Goal: Task Accomplishment & Management: Manage account settings

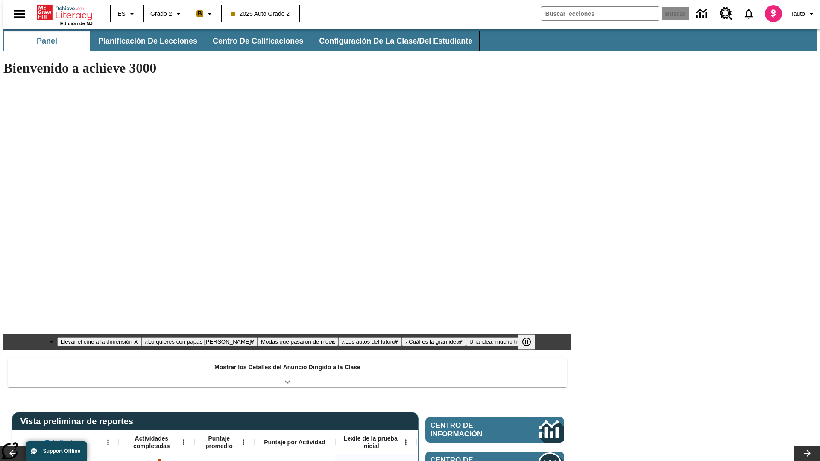
click at [386, 41] on button "Configuración de la clase/del estudiante" at bounding box center [396, 41] width 168 height 20
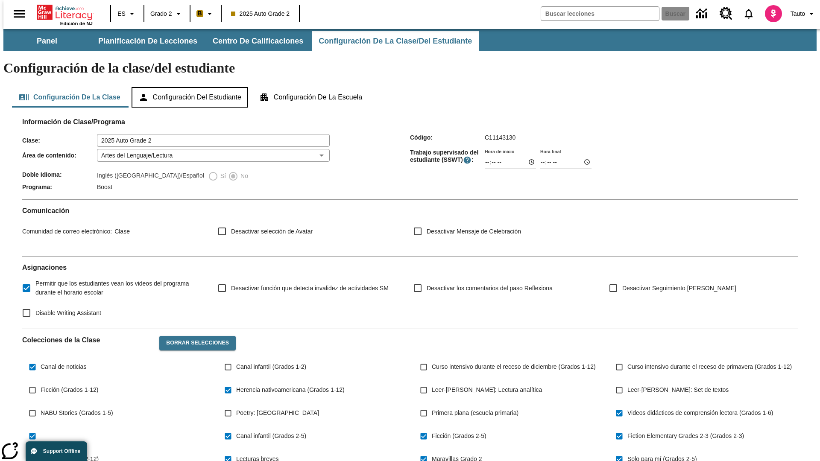
click at [190, 87] on button "Configuración del estudiante" at bounding box center [189, 97] width 117 height 20
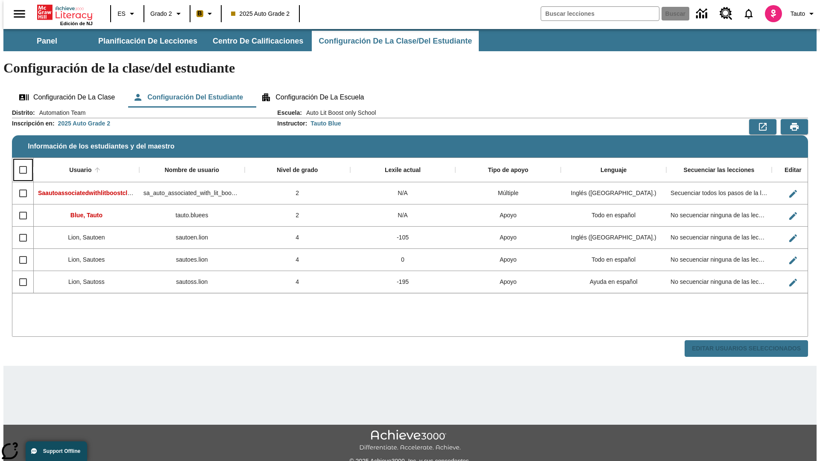
click at [19, 161] on input "Select all rows" at bounding box center [23, 170] width 18 height 18
checkbox input "true"
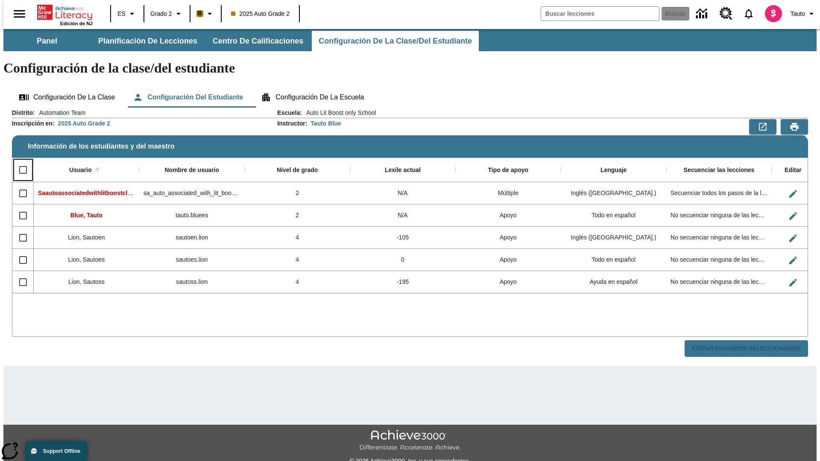
checkbox input "true"
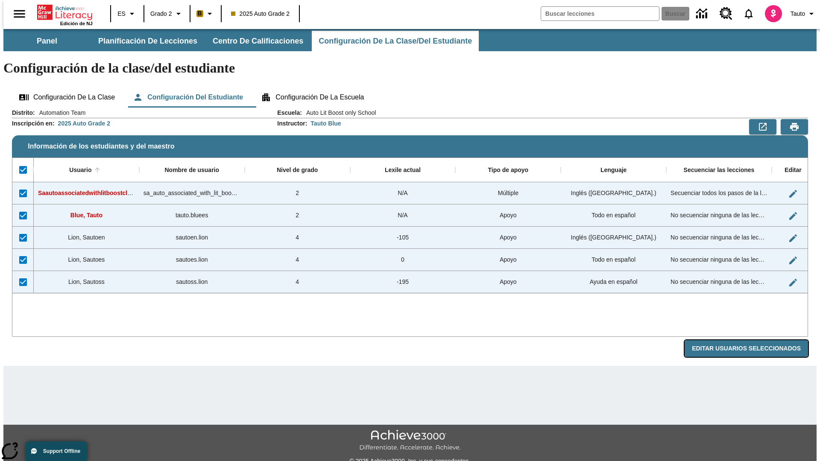
click at [752, 340] on button "Editar Usuarios Seleccionados" at bounding box center [745, 348] width 123 height 17
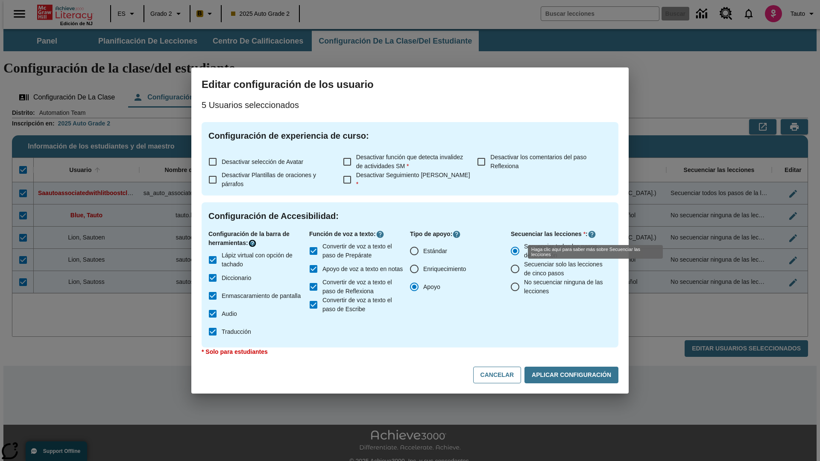
click at [254, 243] on icon "Haga clic aquí para saber más sobre" at bounding box center [252, 243] width 9 height 9
click at [382, 234] on icon "Haga clic aquí para saber más sobre" at bounding box center [380, 234] width 9 height 9
